Goal: Browse casually

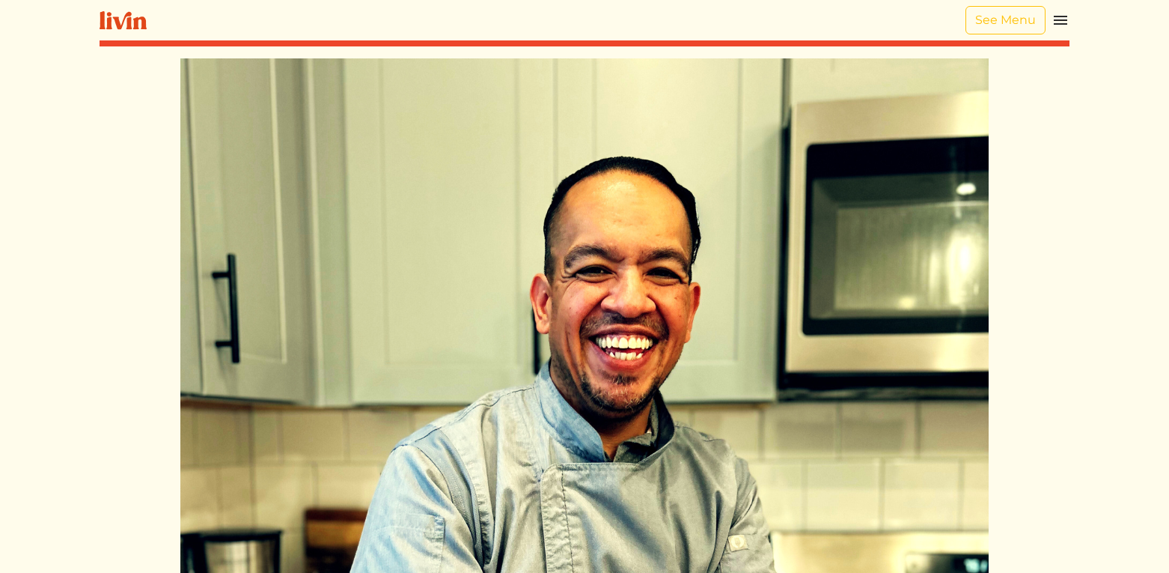
click at [117, 16] on img at bounding box center [123, 20] width 47 height 19
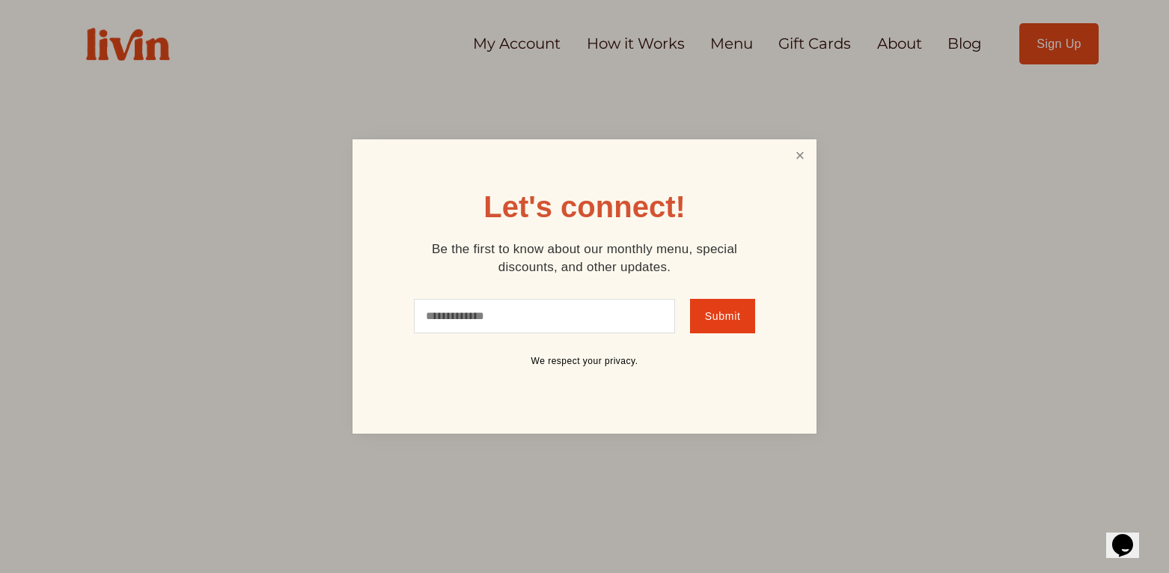
click at [796, 163] on link "Close" at bounding box center [800, 156] width 28 height 28
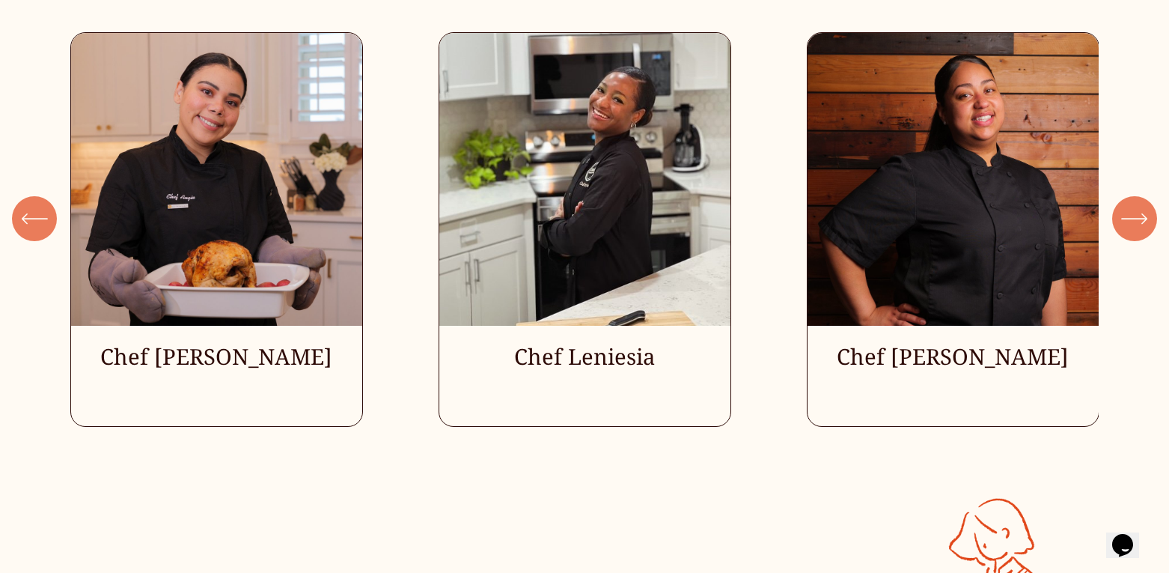
scroll to position [4253, 0]
click at [1149, 219] on div "\a \a \a Next\a \a" at bounding box center [1135, 217] width 45 height 45
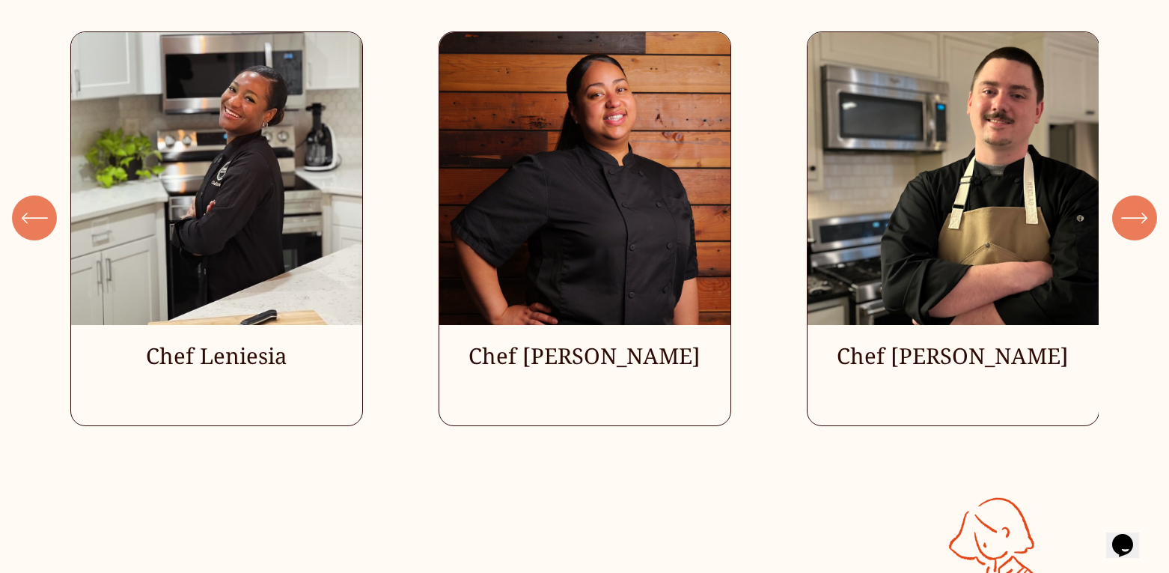
click at [1149, 219] on div "\a \a \a Next\a \a" at bounding box center [1135, 217] width 45 height 45
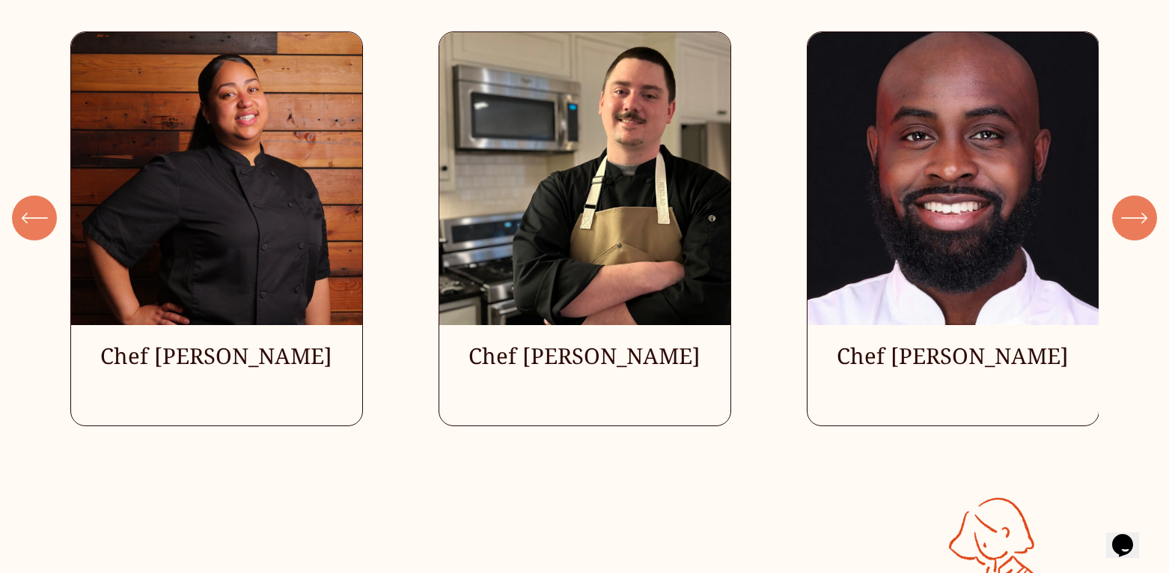
click at [1149, 219] on div "\a \a \a Next\a \a" at bounding box center [1135, 217] width 45 height 45
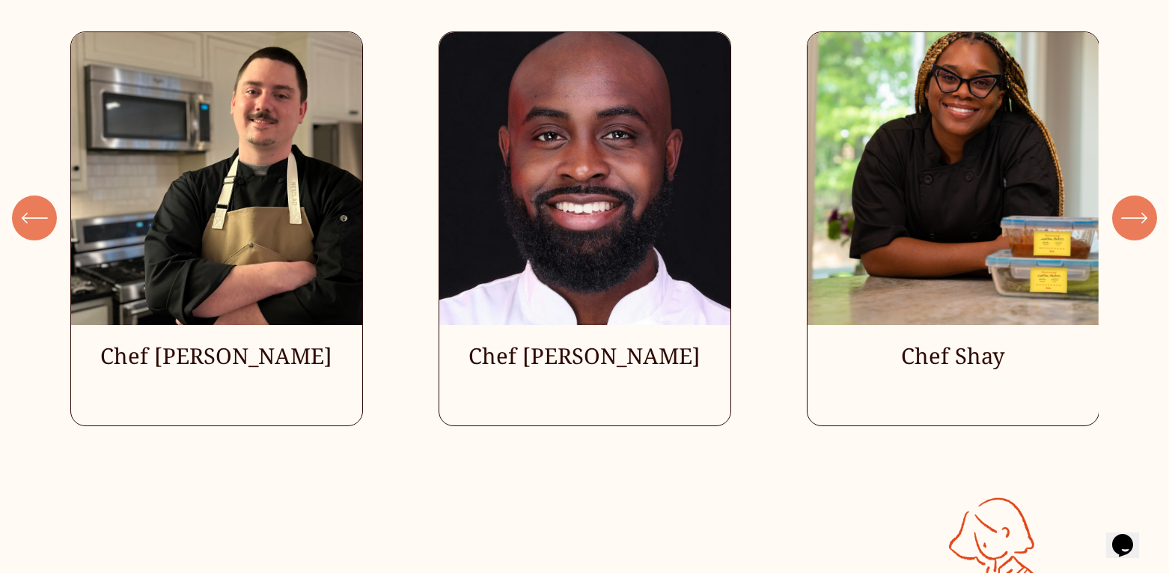
click at [1149, 219] on div "\a \a \a Next\a \a" at bounding box center [1135, 217] width 45 height 45
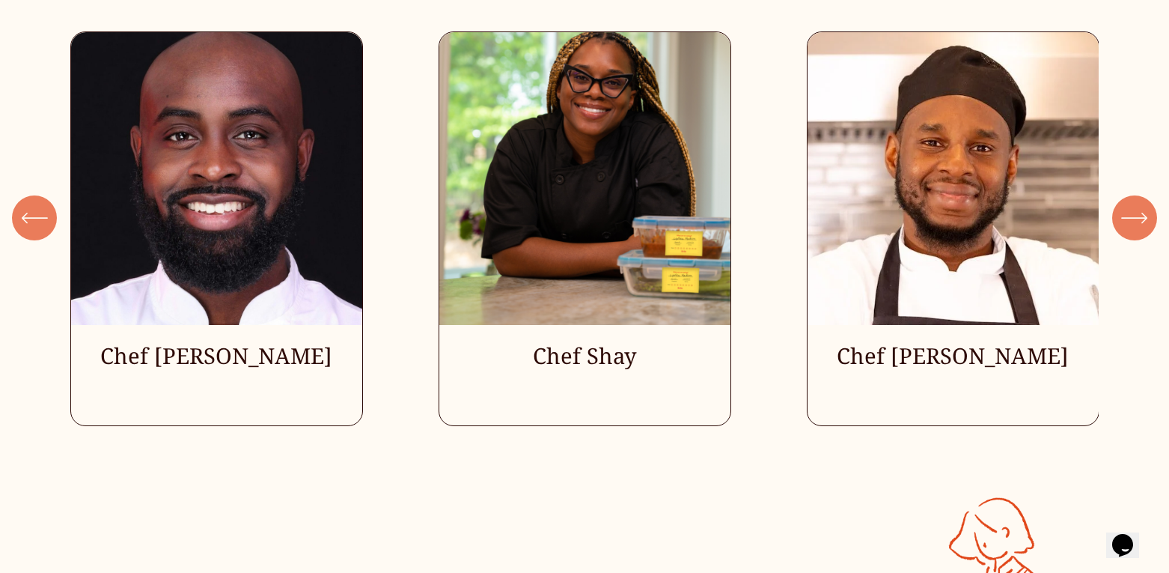
click at [1149, 219] on div "\a \a \a Next\a \a" at bounding box center [1135, 217] width 45 height 45
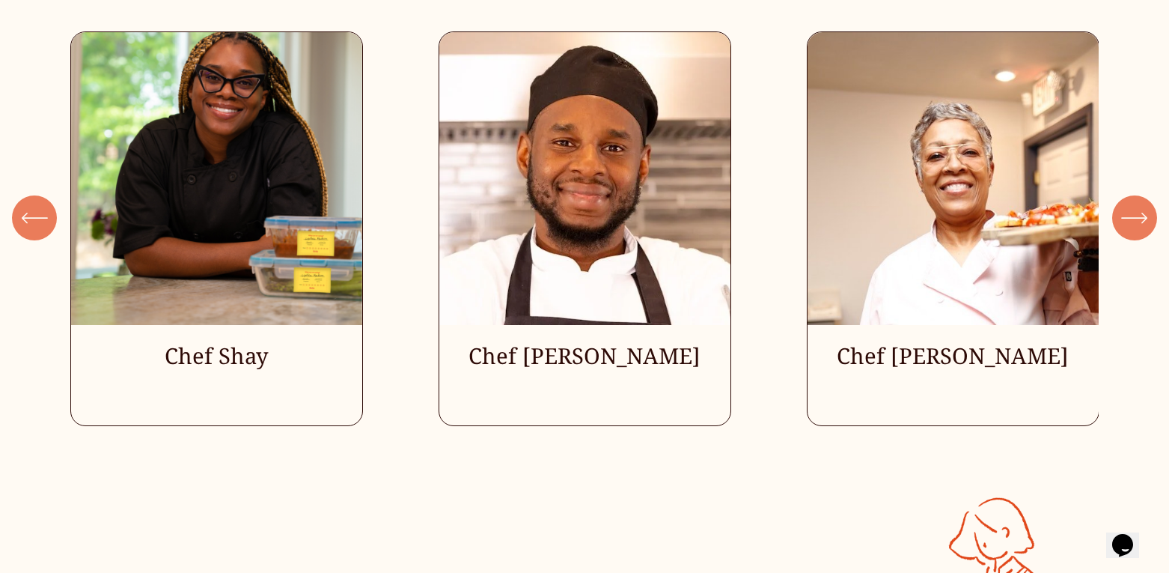
click at [1149, 219] on div "\a \a \a Next\a \a" at bounding box center [1135, 217] width 45 height 45
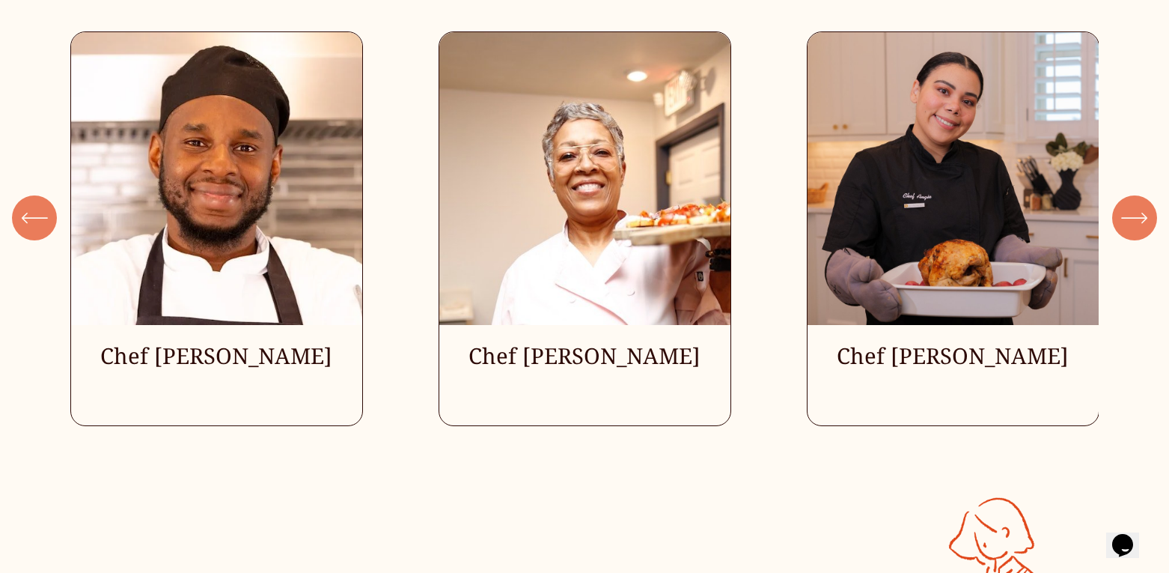
click at [1149, 219] on div "\a \a \a Next\a \a" at bounding box center [1135, 217] width 45 height 45
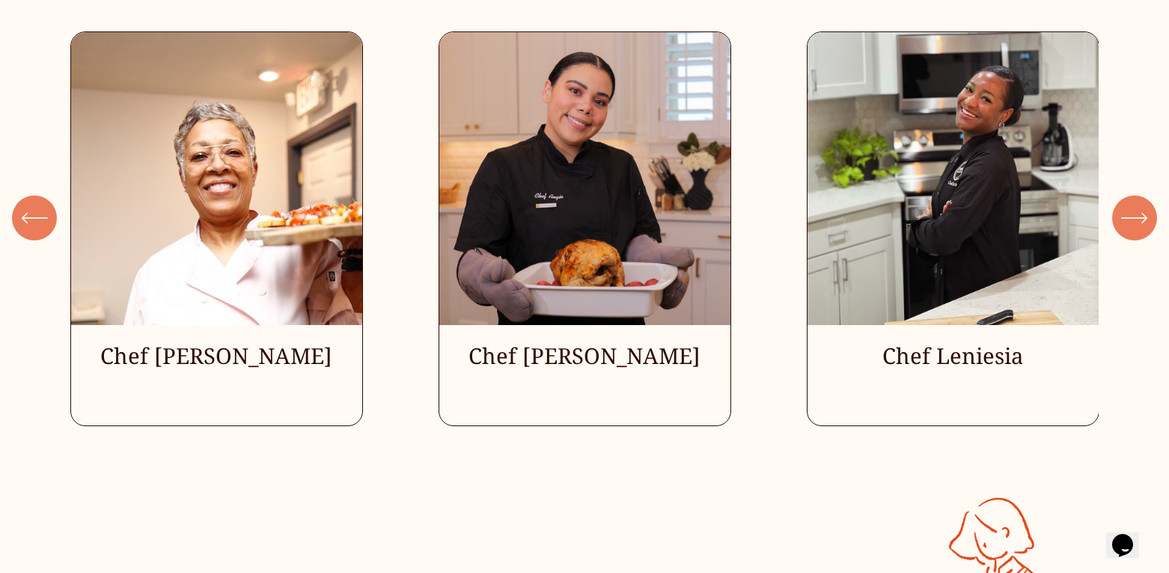
click at [1150, 219] on div "\a \a \a Next\a \a" at bounding box center [1135, 217] width 45 height 45
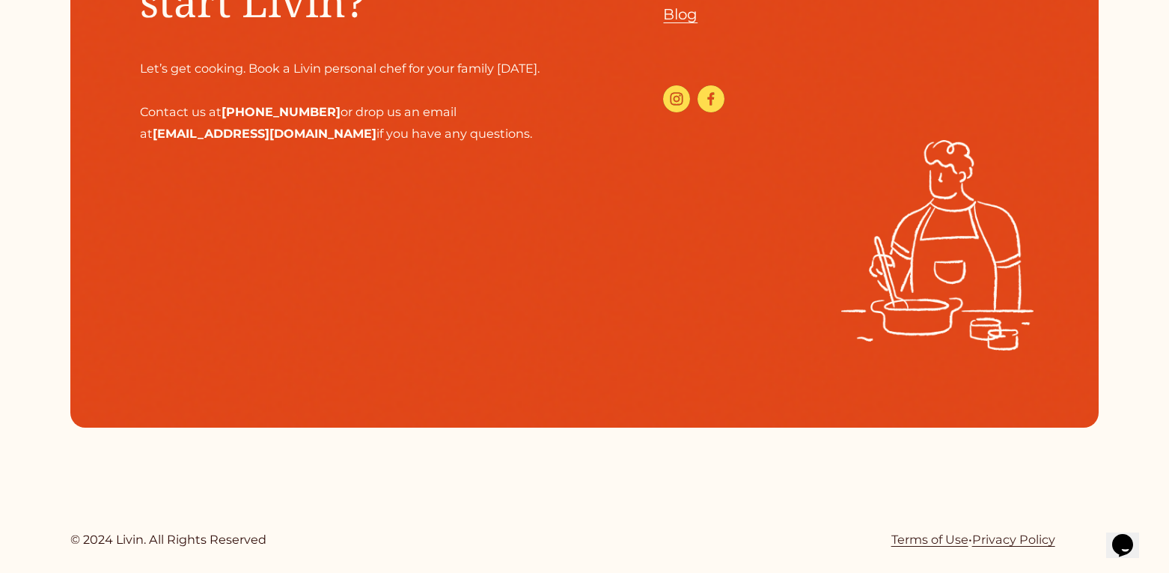
scroll to position [7106, 0]
